Goal: Task Accomplishment & Management: Complete application form

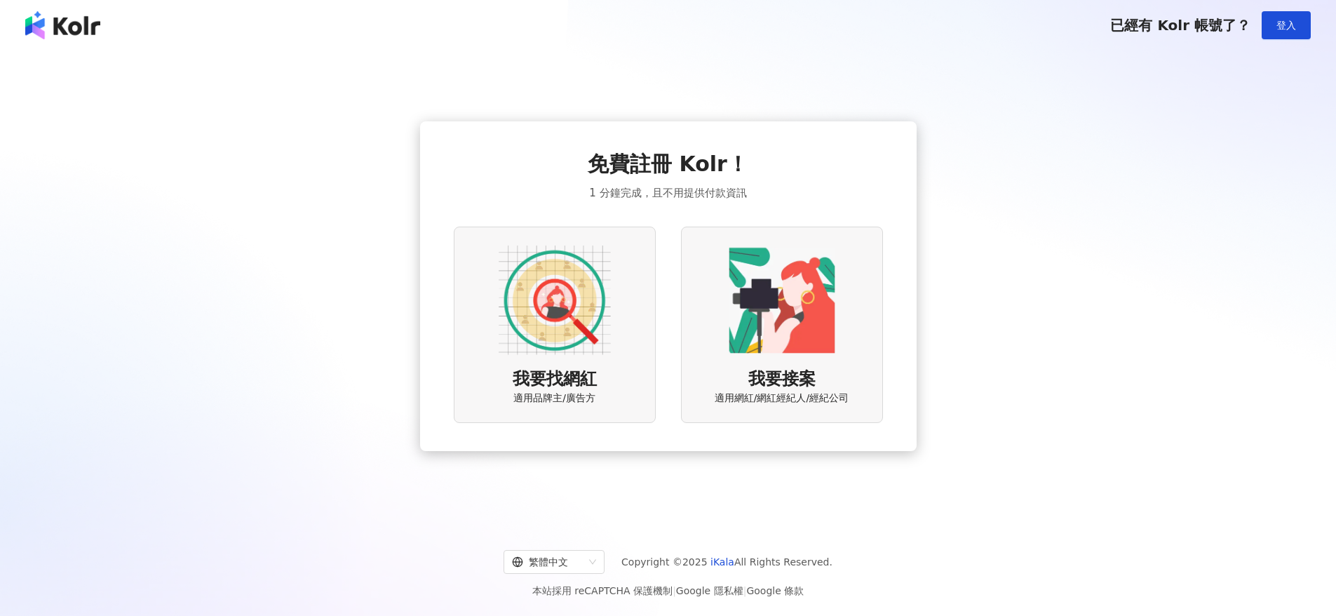
click at [557, 372] on span "我要找網紅" at bounding box center [555, 379] width 84 height 24
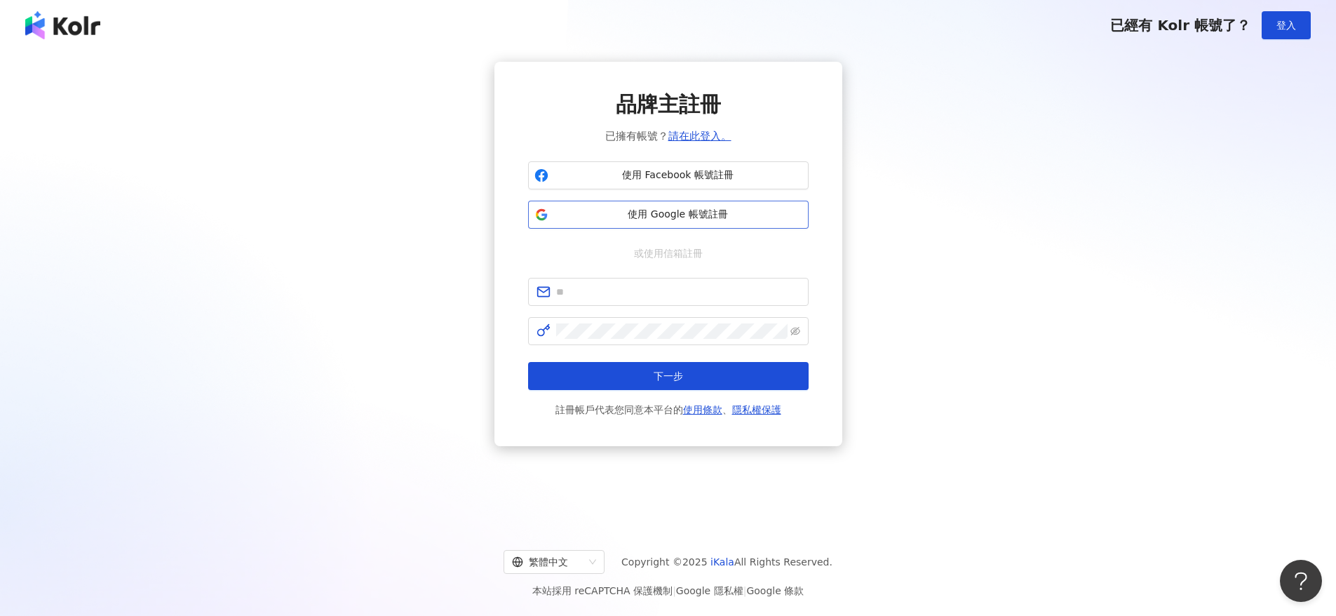
click at [670, 215] on span "使用 Google 帳號註冊" at bounding box center [678, 215] width 248 height 14
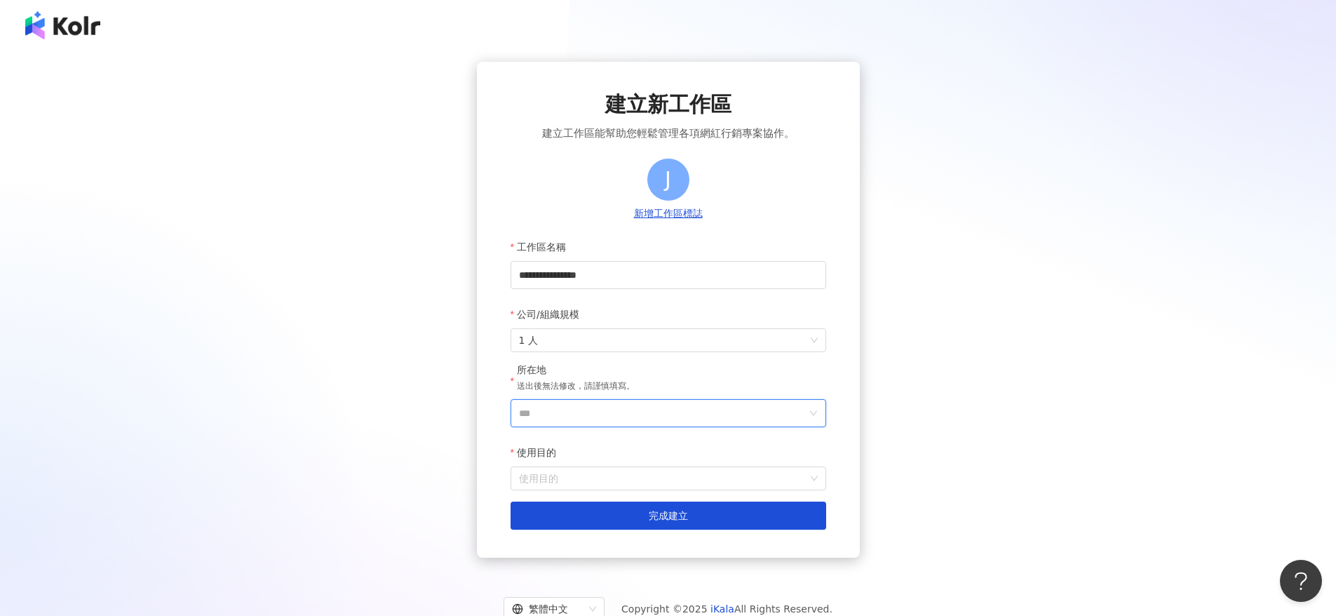
click at [631, 424] on input "***" at bounding box center [662, 413] width 287 height 27
click at [708, 222] on div "台灣" at bounding box center [700, 215] width 20 height 25
click at [543, 482] on input "使用目的" at bounding box center [668, 478] width 299 height 22
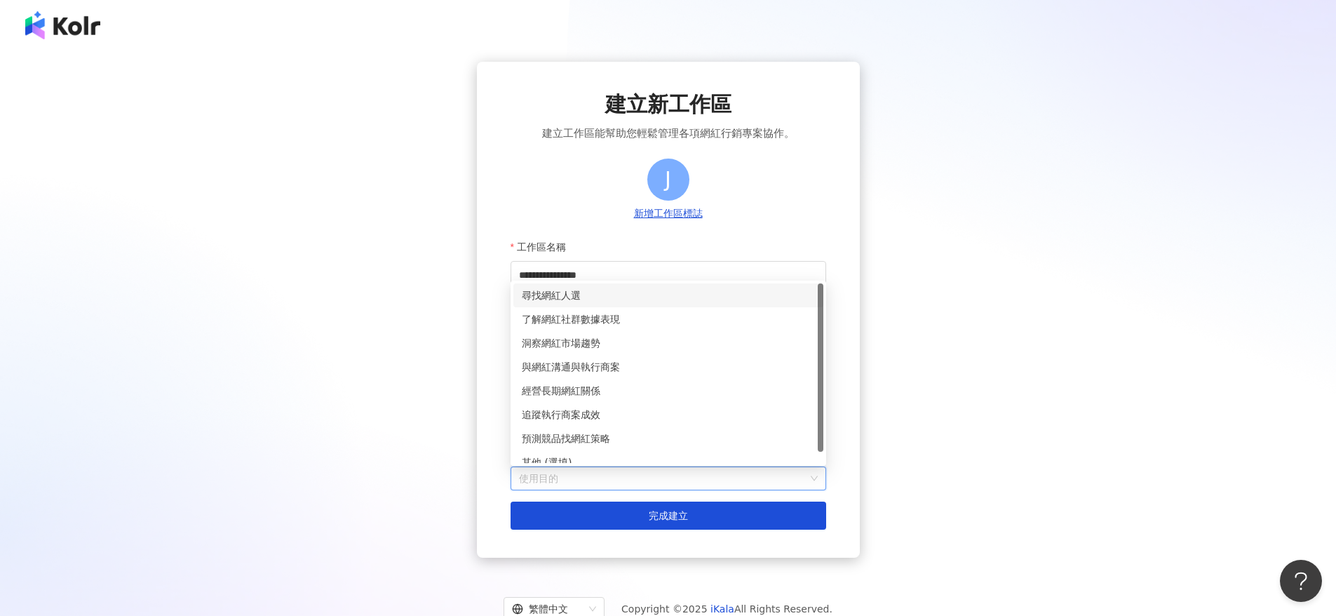
click at [571, 291] on div "尋找網紅人選" at bounding box center [668, 294] width 293 height 15
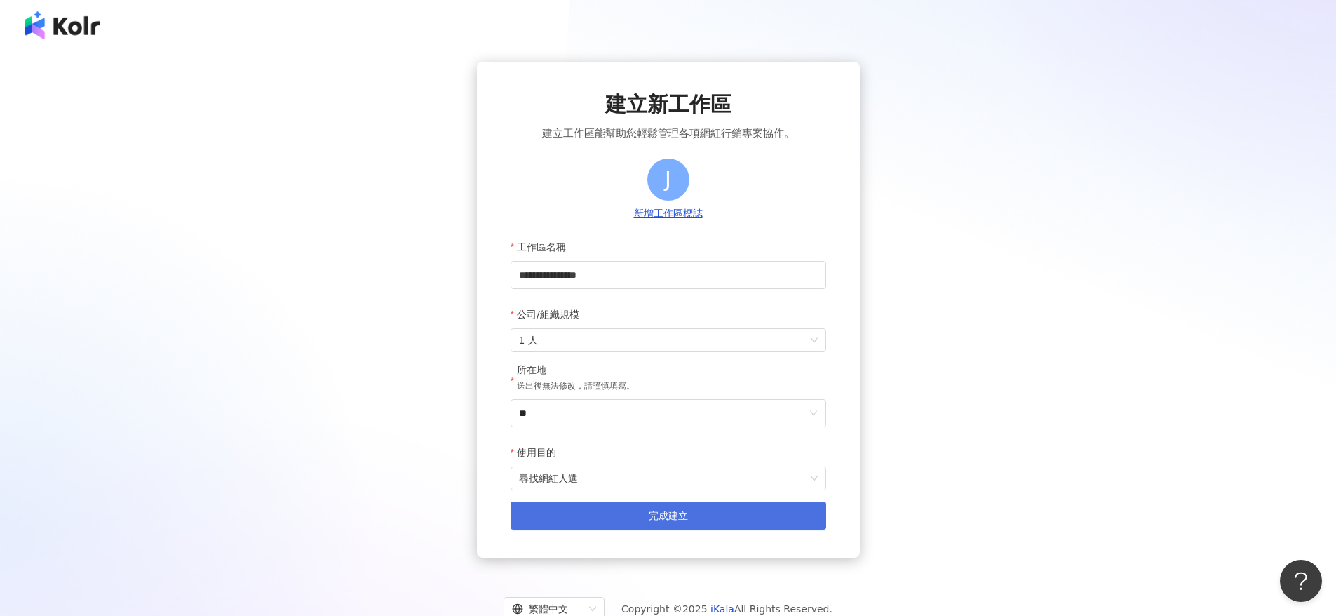
click at [645, 523] on button "完成建立" at bounding box center [668, 515] width 316 height 28
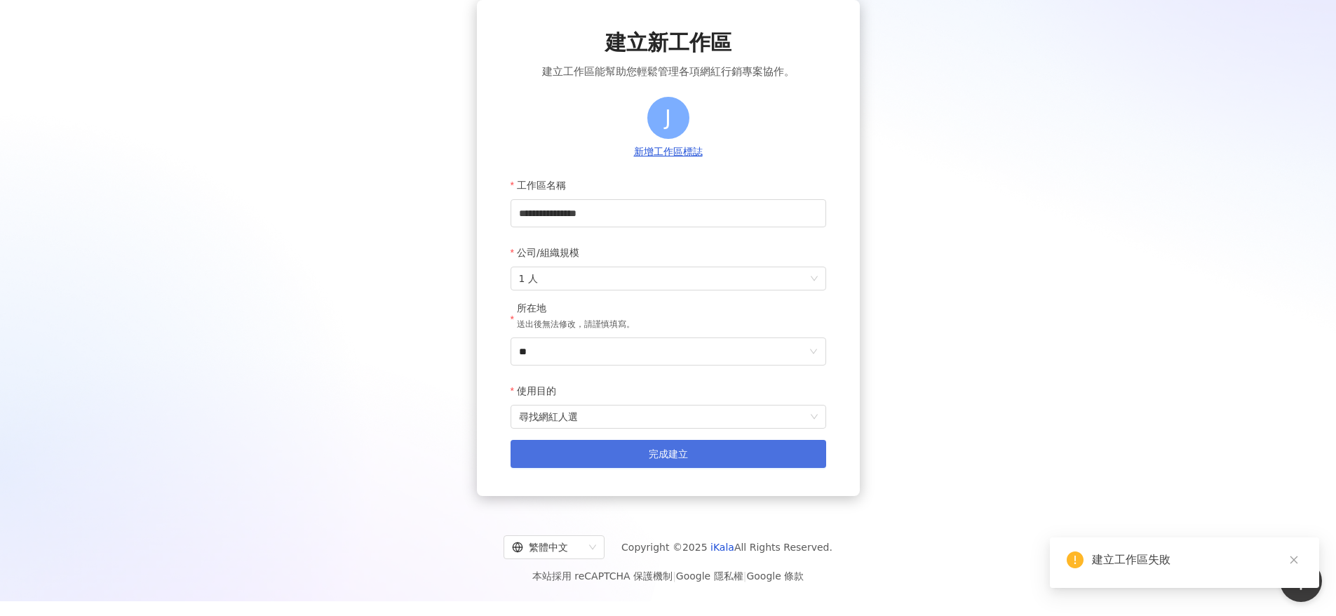
scroll to position [65, 0]
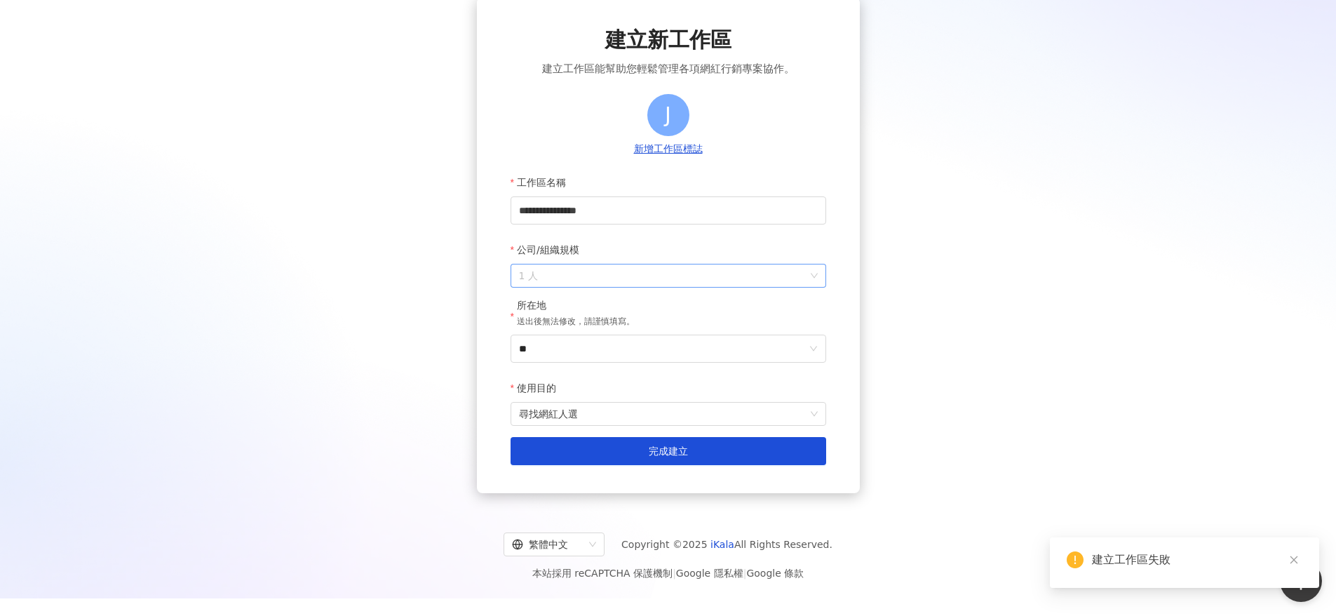
click at [616, 284] on span "1 人" at bounding box center [668, 275] width 299 height 22
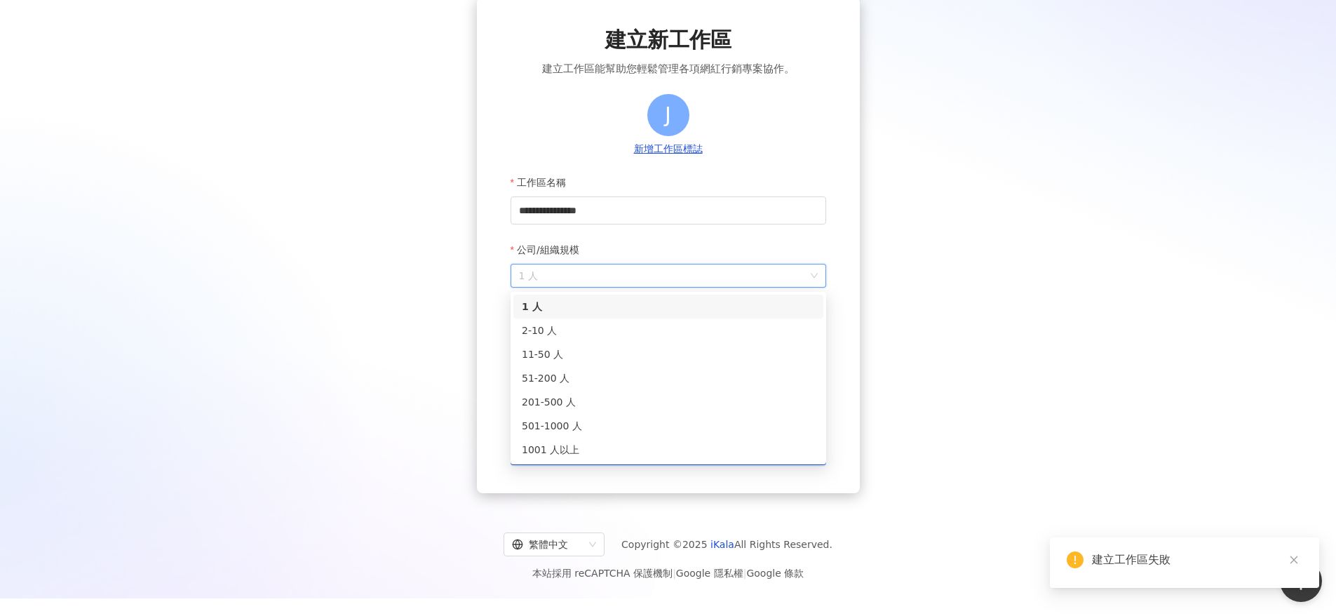
click at [895, 275] on div "**********" at bounding box center [668, 245] width 1302 height 496
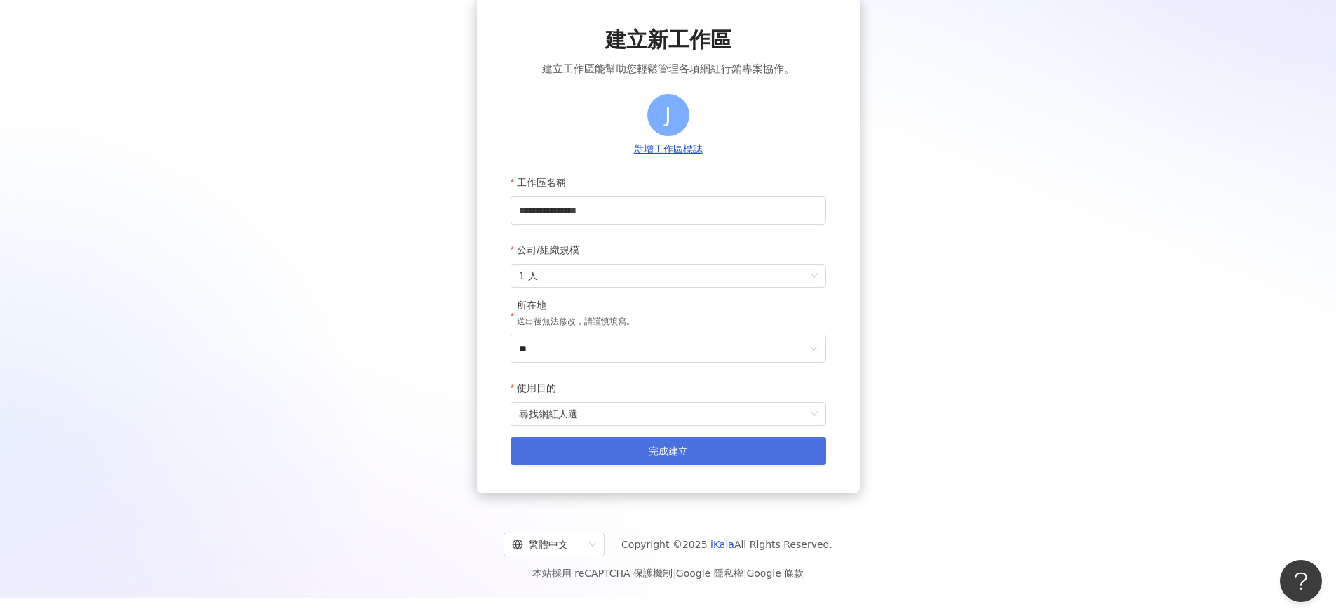
click at [639, 446] on button "完成建立" at bounding box center [668, 451] width 316 height 28
